Goal: Task Accomplishment & Management: Use online tool/utility

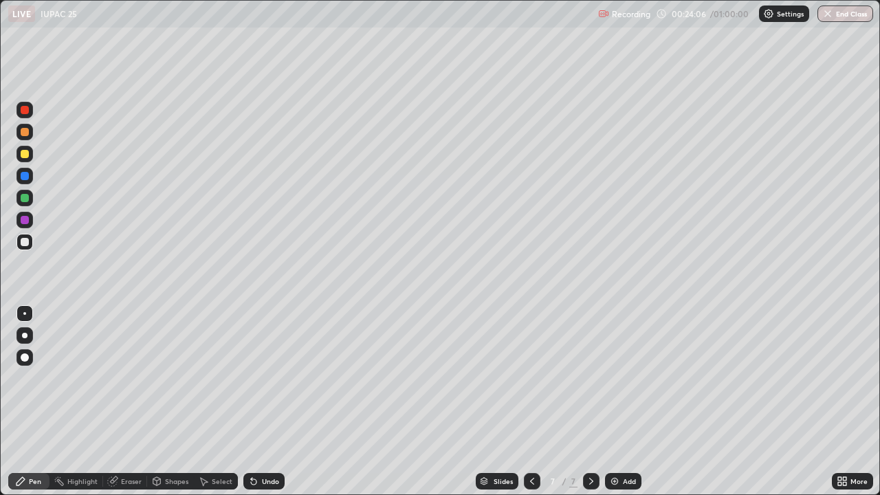
scroll to position [495, 880]
click at [617, 482] on img at bounding box center [614, 481] width 11 height 11
click at [175, 480] on div "Shapes" at bounding box center [176, 481] width 23 height 7
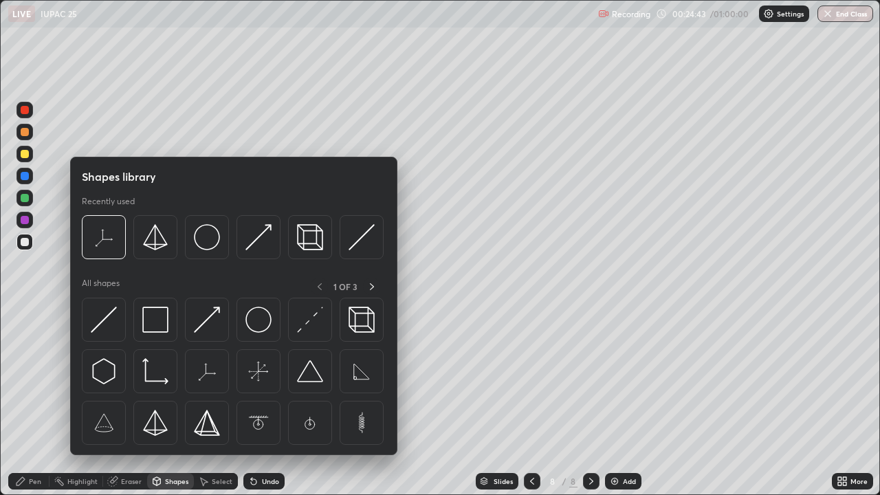
click at [36, 483] on div "Pen" at bounding box center [35, 481] width 12 height 7
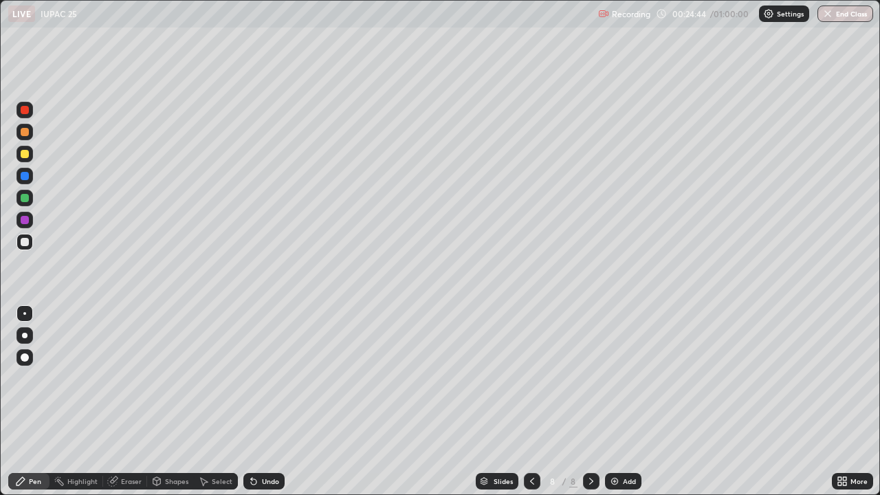
click at [21, 152] on div at bounding box center [25, 154] width 8 height 8
click at [262, 478] on div "Undo" at bounding box center [270, 481] width 17 height 7
click at [262, 483] on div "Undo" at bounding box center [270, 481] width 17 height 7
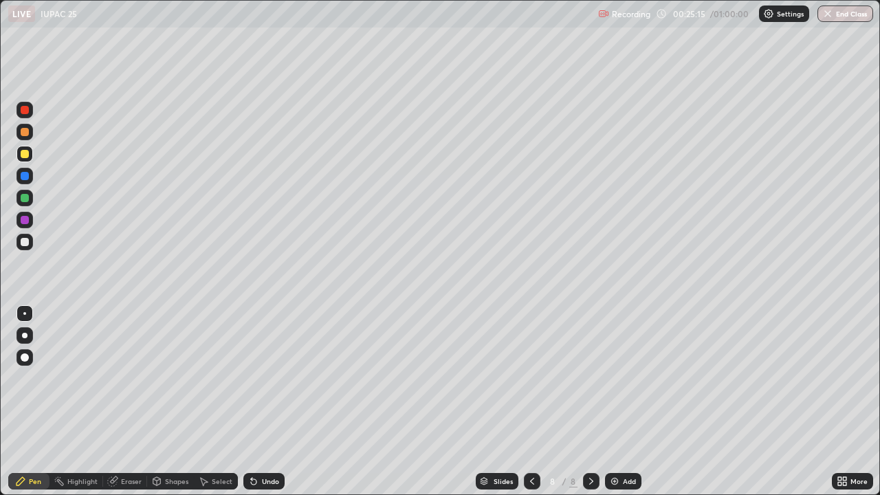
click at [258, 480] on div "Undo" at bounding box center [263, 481] width 41 height 16
click at [124, 483] on div "Eraser" at bounding box center [131, 481] width 21 height 7
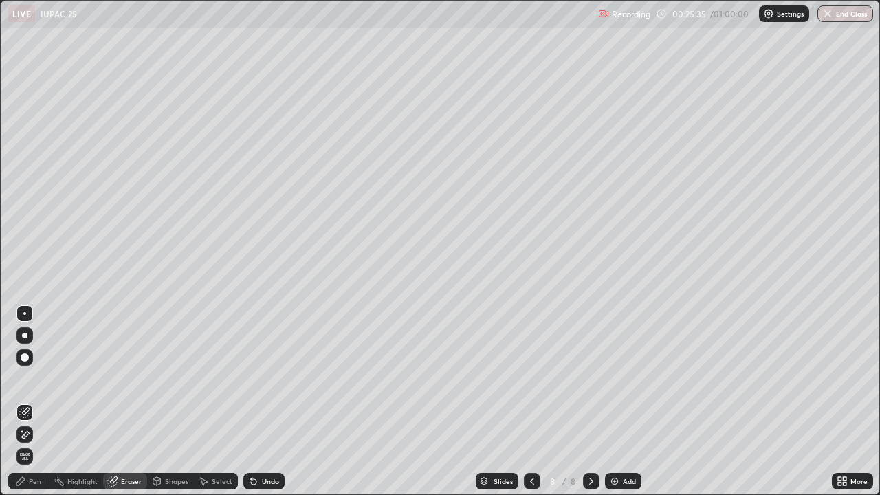
click at [35, 481] on div "Pen" at bounding box center [35, 481] width 12 height 7
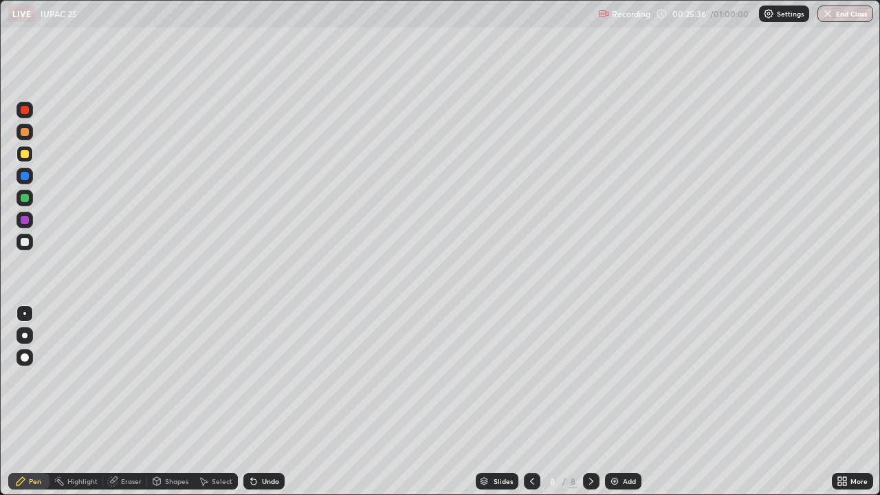
click at [25, 243] on div at bounding box center [25, 242] width 8 height 8
click at [27, 150] on div at bounding box center [24, 154] width 16 height 16
click at [25, 174] on div at bounding box center [25, 176] width 8 height 8
click at [615, 477] on img at bounding box center [614, 481] width 11 height 11
click at [27, 241] on div at bounding box center [25, 242] width 8 height 8
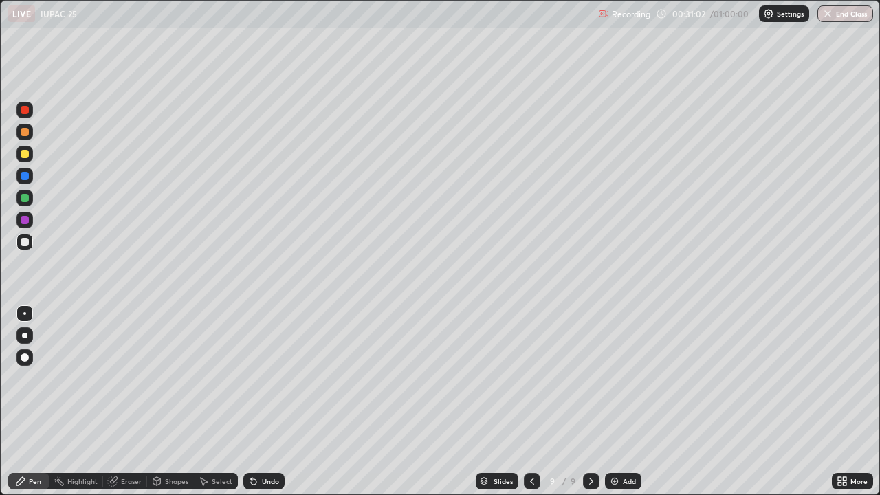
click at [126, 480] on div "Eraser" at bounding box center [131, 481] width 21 height 7
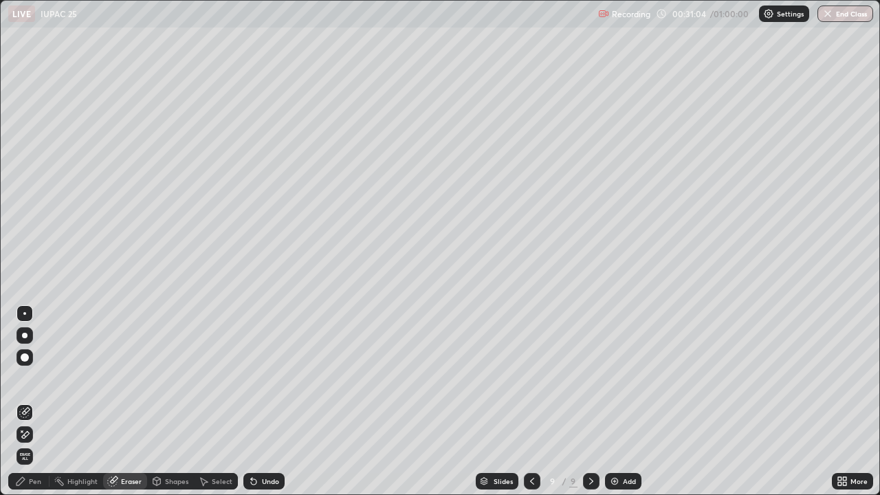
click at [39, 476] on div "Pen" at bounding box center [28, 481] width 41 height 16
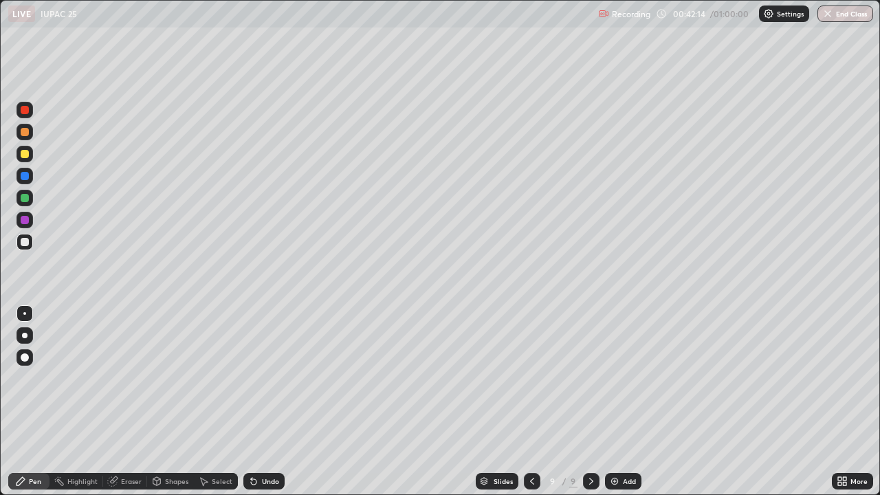
click at [620, 482] on div "Add" at bounding box center [623, 481] width 36 height 16
click at [529, 478] on icon at bounding box center [531, 481] width 11 height 11
click at [590, 481] on icon at bounding box center [591, 481] width 11 height 11
click at [27, 155] on div at bounding box center [25, 154] width 8 height 8
click at [127, 483] on div "Eraser" at bounding box center [131, 481] width 21 height 7
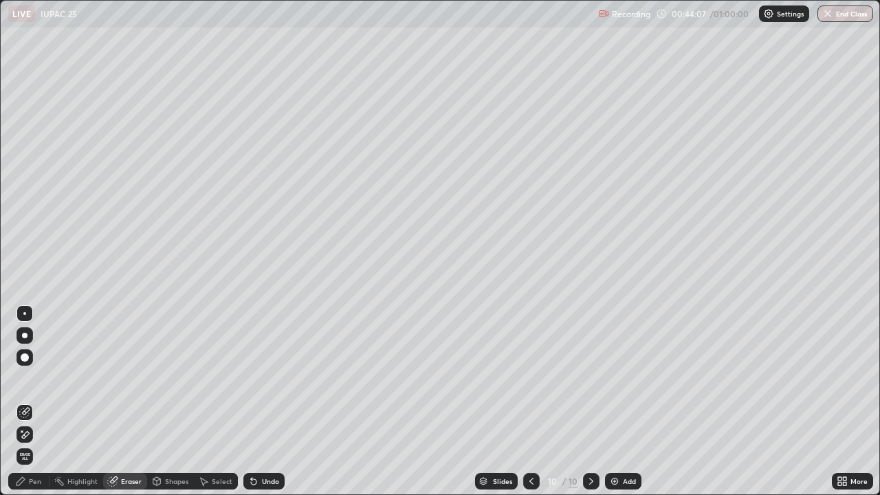
click at [34, 483] on div "Pen" at bounding box center [35, 481] width 12 height 7
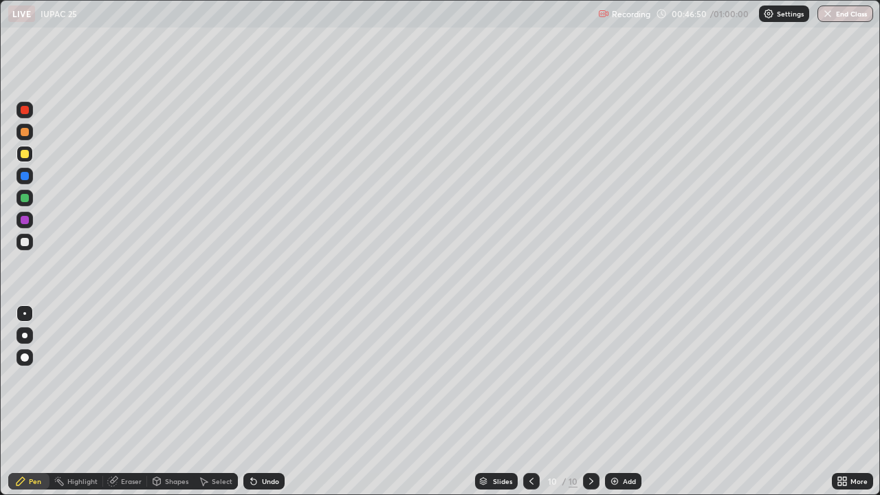
click at [23, 241] on div at bounding box center [25, 242] width 8 height 8
click at [125, 476] on div "Eraser" at bounding box center [125, 481] width 44 height 16
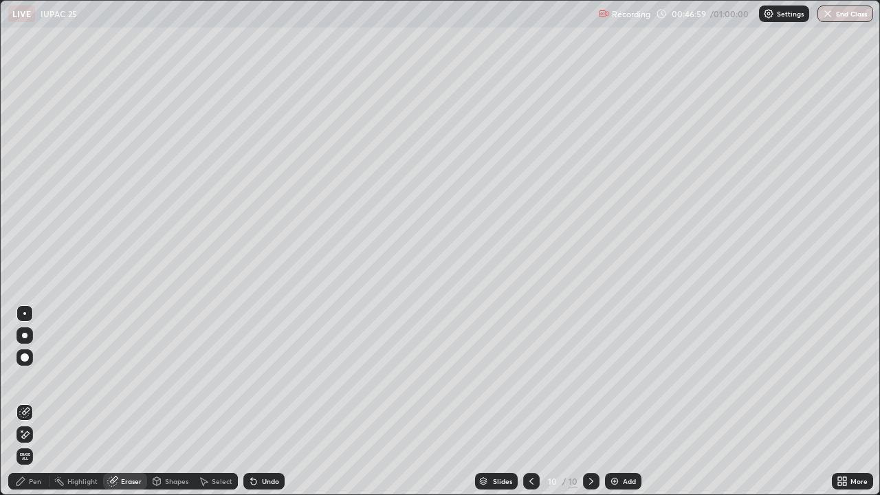
click at [530, 481] on icon at bounding box center [531, 481] width 11 height 11
click at [269, 480] on div "Undo" at bounding box center [270, 481] width 17 height 7
click at [43, 482] on div "Pen" at bounding box center [28, 481] width 41 height 16
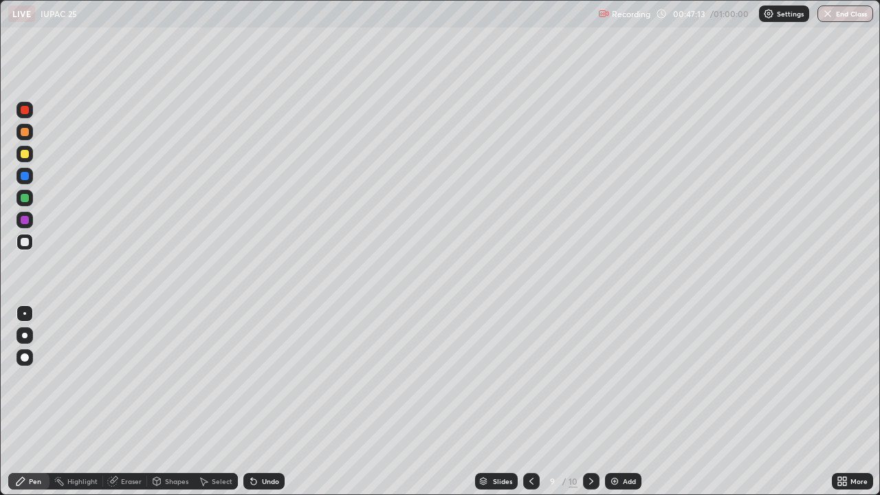
click at [129, 480] on div "Eraser" at bounding box center [131, 481] width 21 height 7
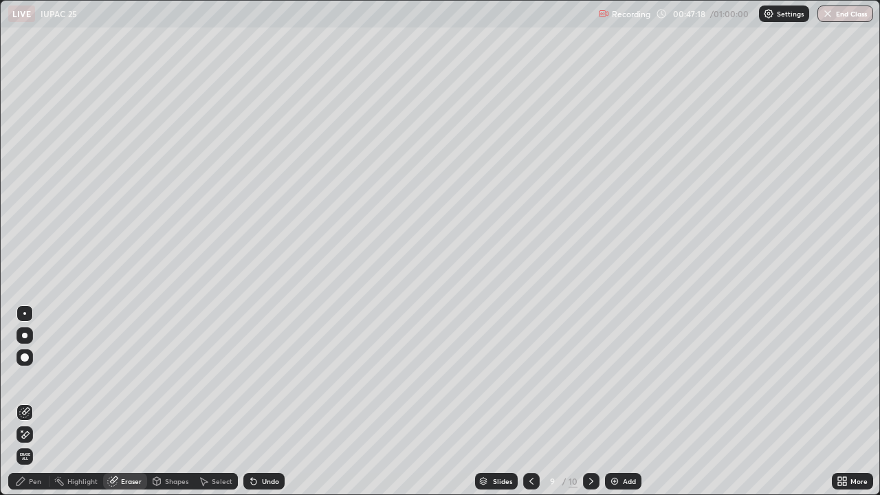
click at [37, 478] on div "Pen" at bounding box center [35, 481] width 12 height 7
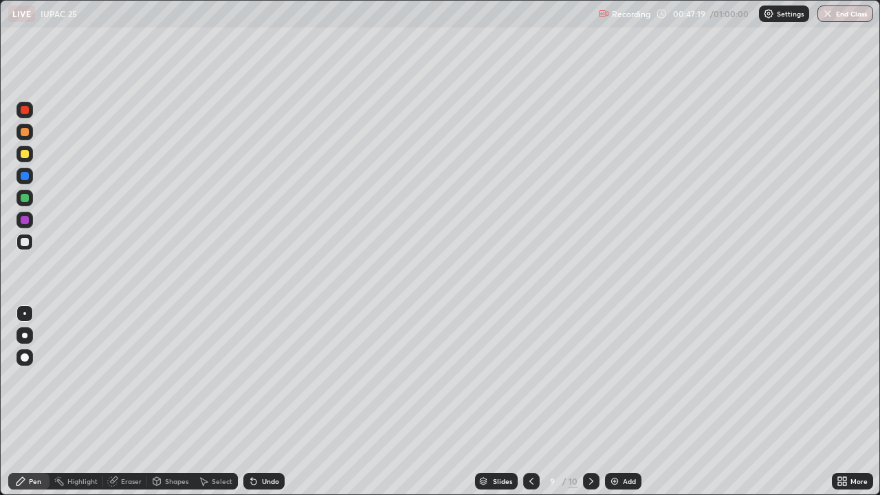
click at [27, 153] on div at bounding box center [25, 154] width 8 height 8
click at [135, 479] on div "Eraser" at bounding box center [131, 481] width 21 height 7
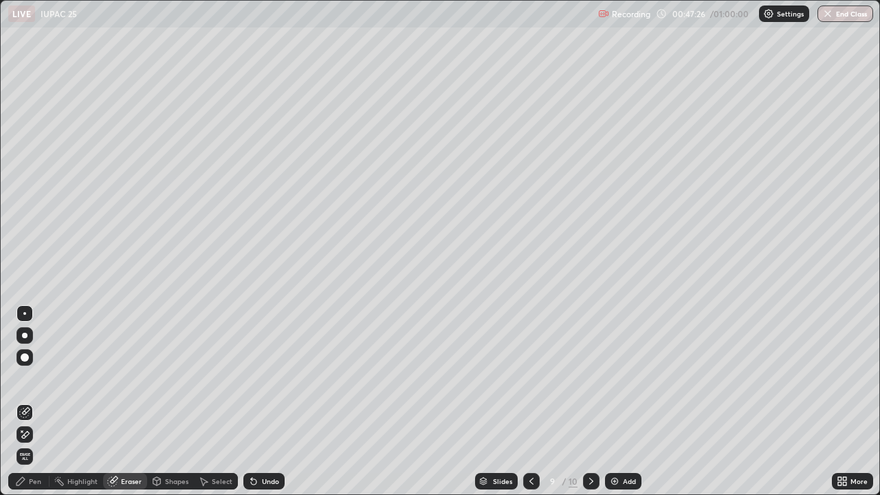
click at [35, 478] on div "Pen" at bounding box center [35, 481] width 12 height 7
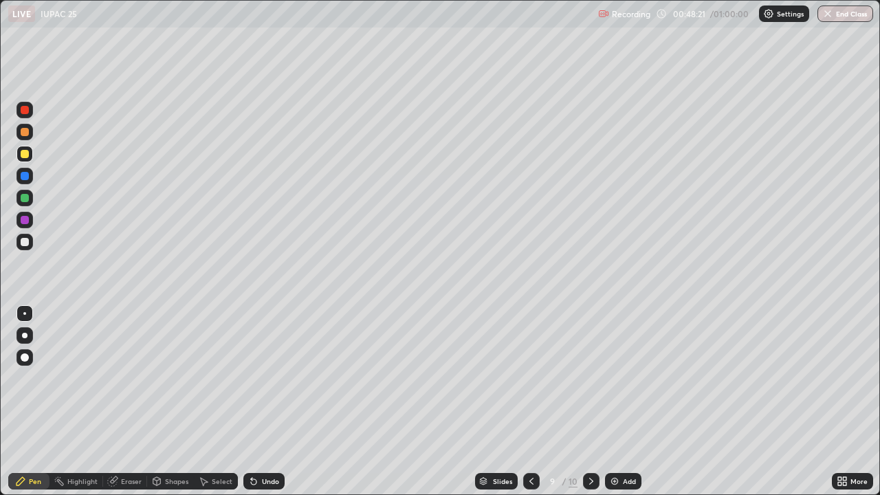
click at [590, 481] on icon at bounding box center [591, 481] width 11 height 11
click at [128, 481] on div "Eraser" at bounding box center [131, 481] width 21 height 7
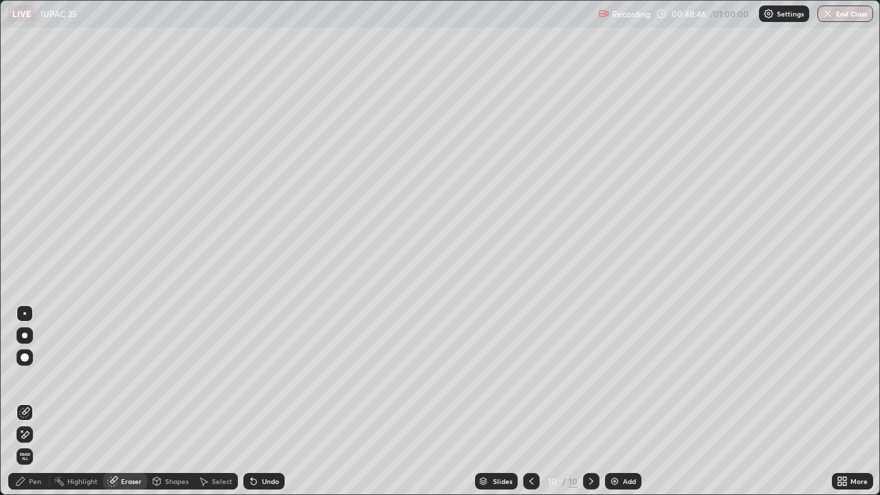
click at [38, 480] on div "Pen" at bounding box center [35, 481] width 12 height 7
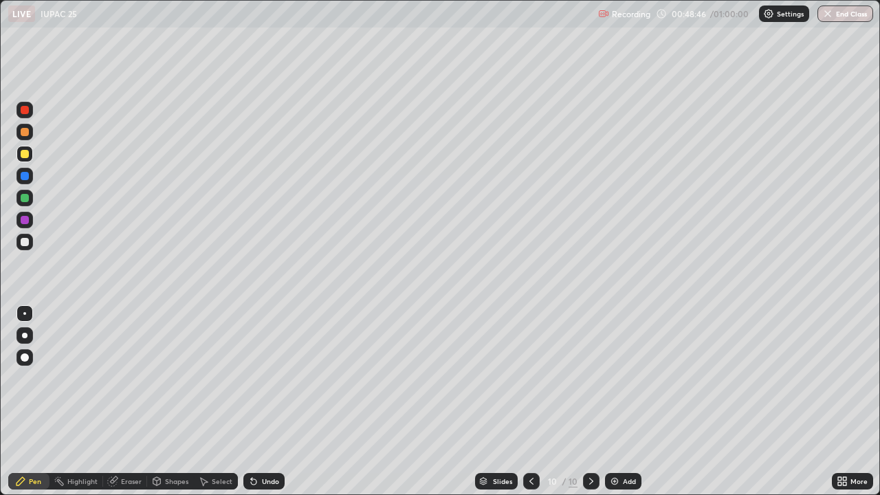
click at [28, 241] on div at bounding box center [25, 242] width 8 height 8
click at [616, 479] on img at bounding box center [614, 481] width 11 height 11
click at [27, 153] on div at bounding box center [25, 154] width 8 height 8
click at [590, 478] on icon at bounding box center [591, 481] width 11 height 11
click at [530, 483] on icon at bounding box center [532, 481] width 11 height 11
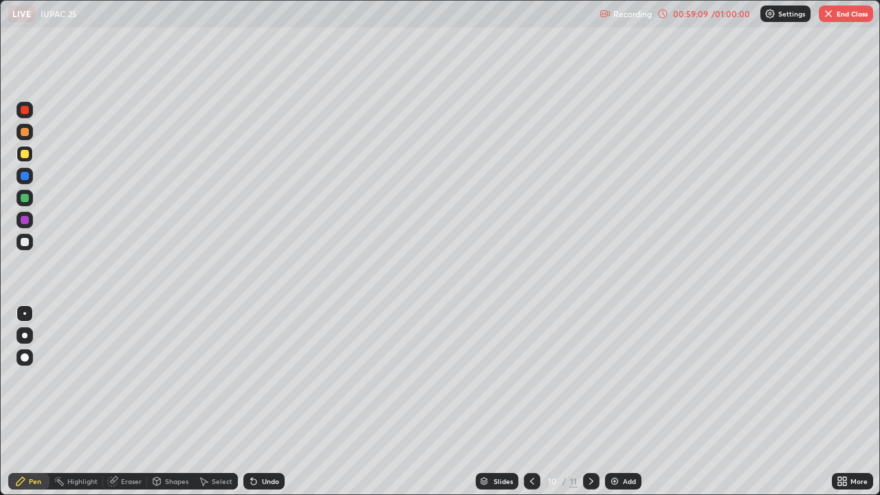
click at [840, 16] on button "End Class" at bounding box center [846, 13] width 54 height 16
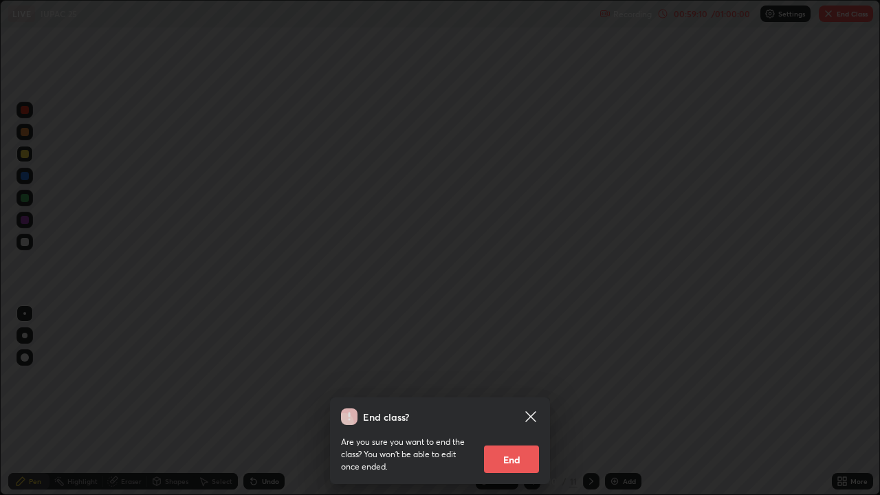
click at [528, 417] on icon at bounding box center [530, 416] width 16 height 16
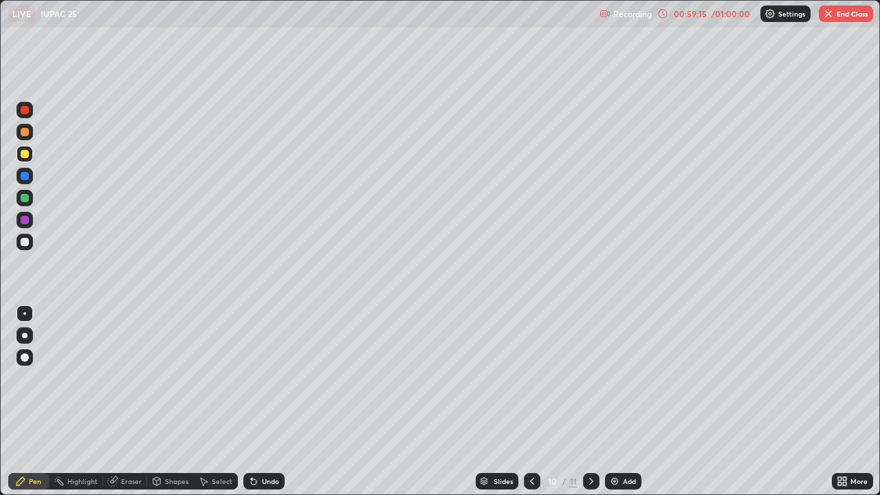
click at [831, 14] on img "button" at bounding box center [828, 13] width 11 height 11
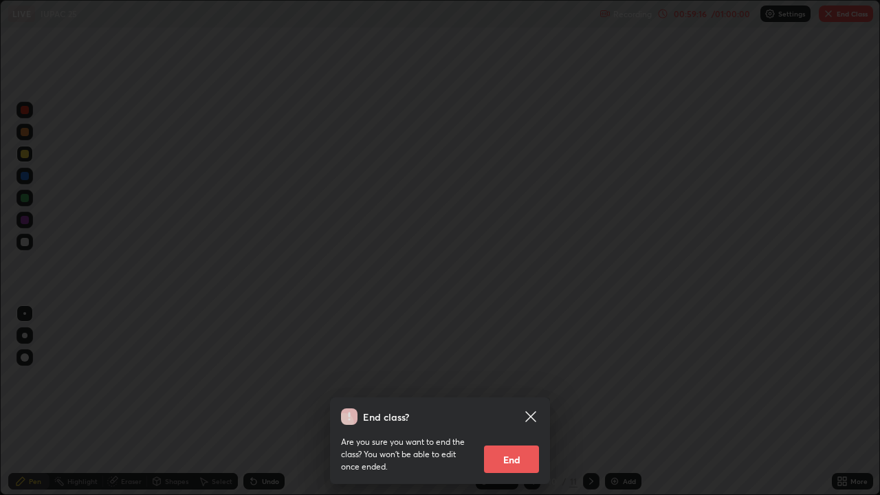
click at [533, 415] on icon at bounding box center [530, 416] width 10 height 10
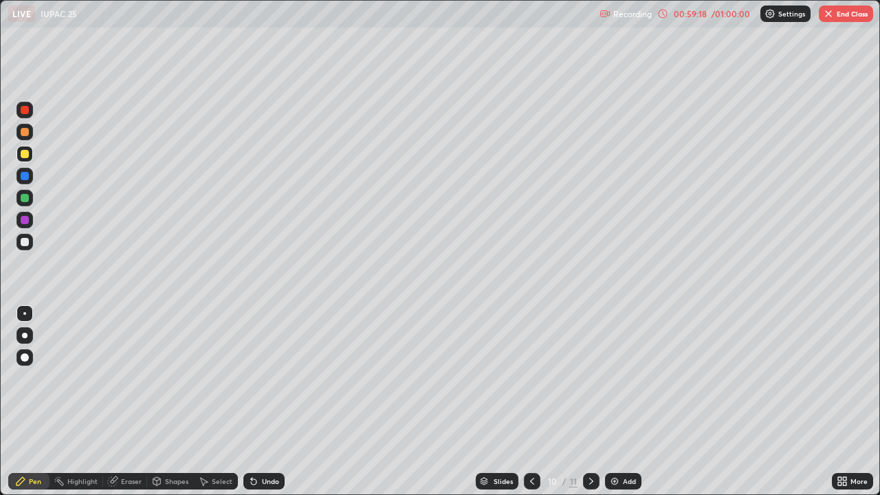
click at [614, 482] on img at bounding box center [614, 481] width 11 height 11
click at [532, 479] on icon at bounding box center [532, 481] width 11 height 11
click at [828, 14] on img "button" at bounding box center [828, 13] width 11 height 11
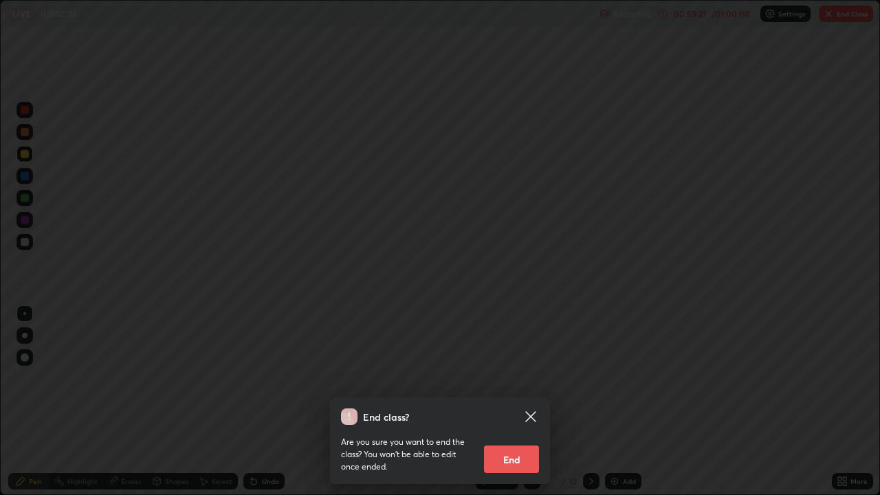
click at [502, 460] on button "End" at bounding box center [511, 458] width 55 height 27
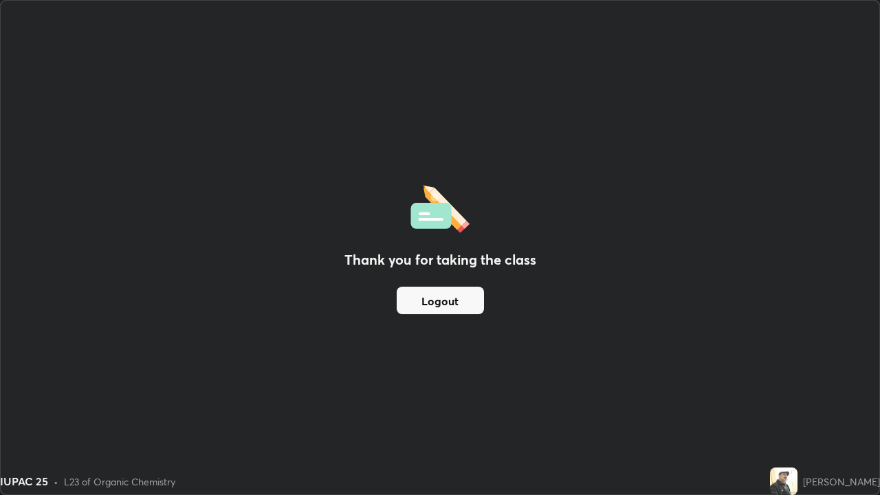
click at [413, 290] on button "Logout" at bounding box center [440, 300] width 87 height 27
click at [409, 289] on button "Logout" at bounding box center [440, 300] width 87 height 27
